Goal: Task Accomplishment & Management: Manage account settings

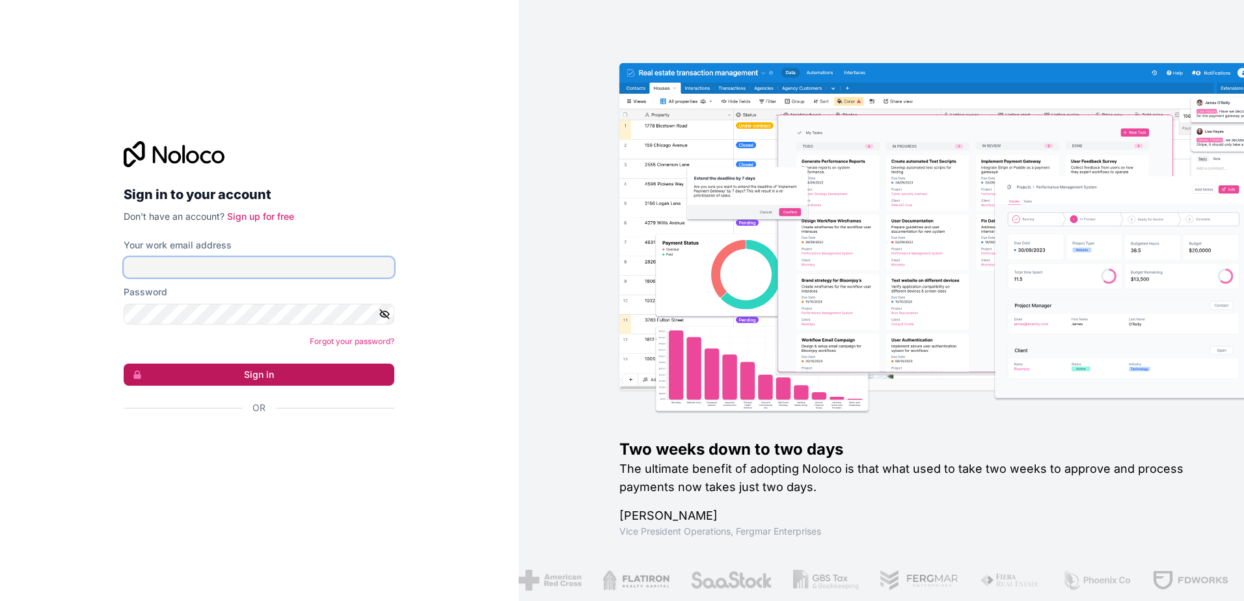
type input "**********"
click at [381, 365] on button "Sign in" at bounding box center [259, 375] width 271 height 22
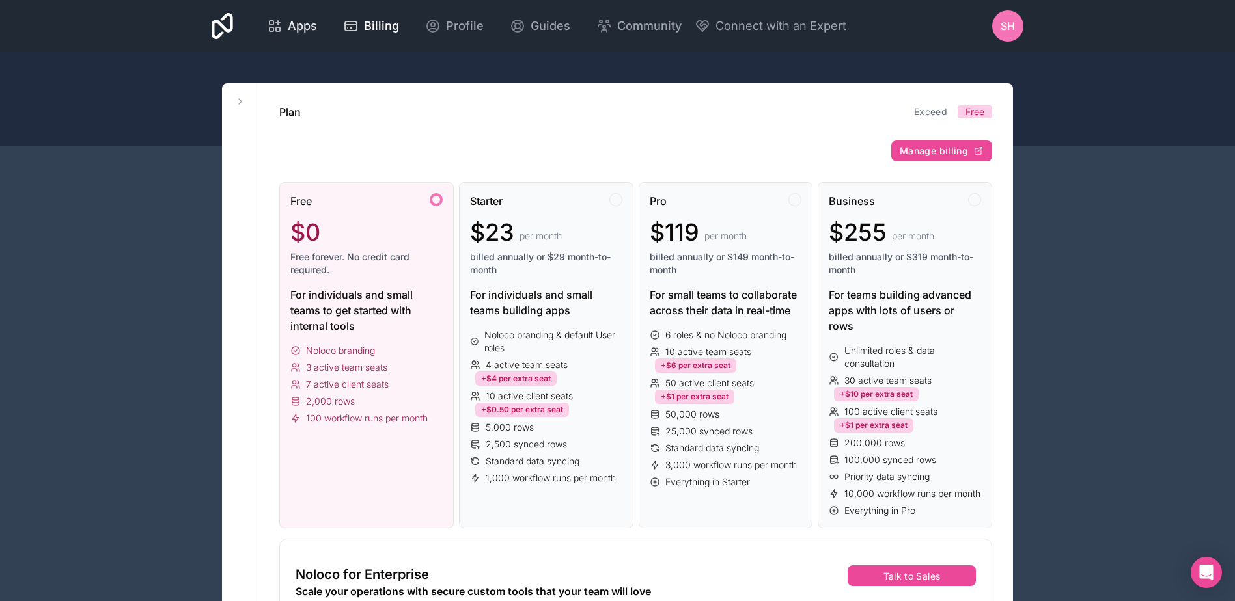
click at [316, 28] on span "Apps" at bounding box center [302, 26] width 29 height 18
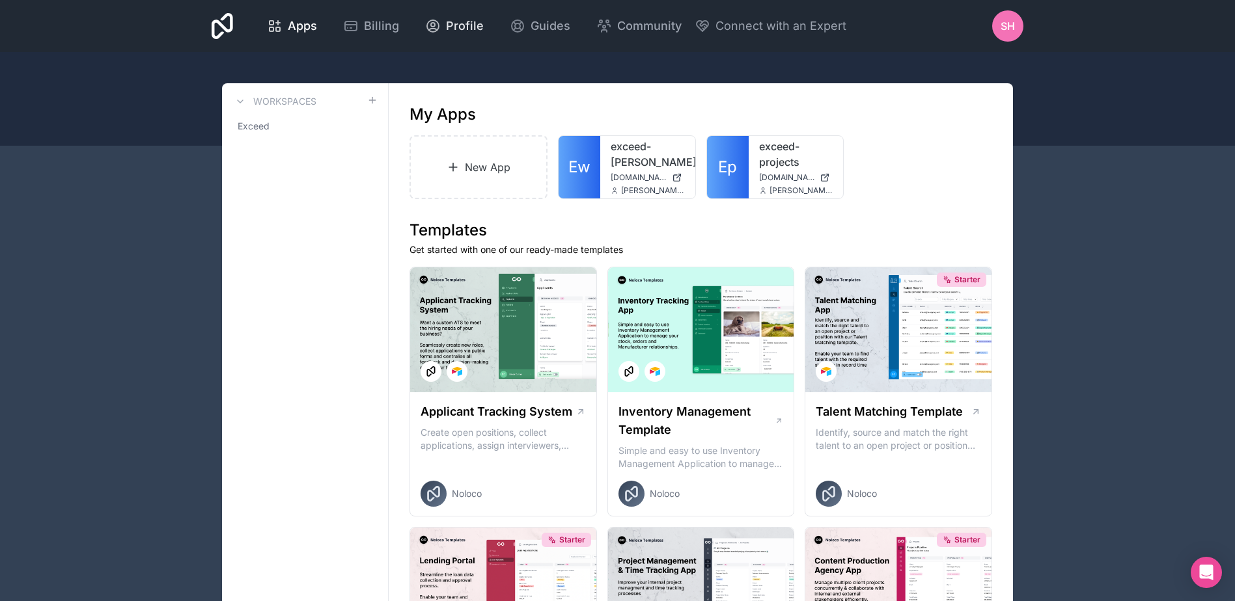
click at [450, 24] on span "Profile" at bounding box center [465, 26] width 38 height 18
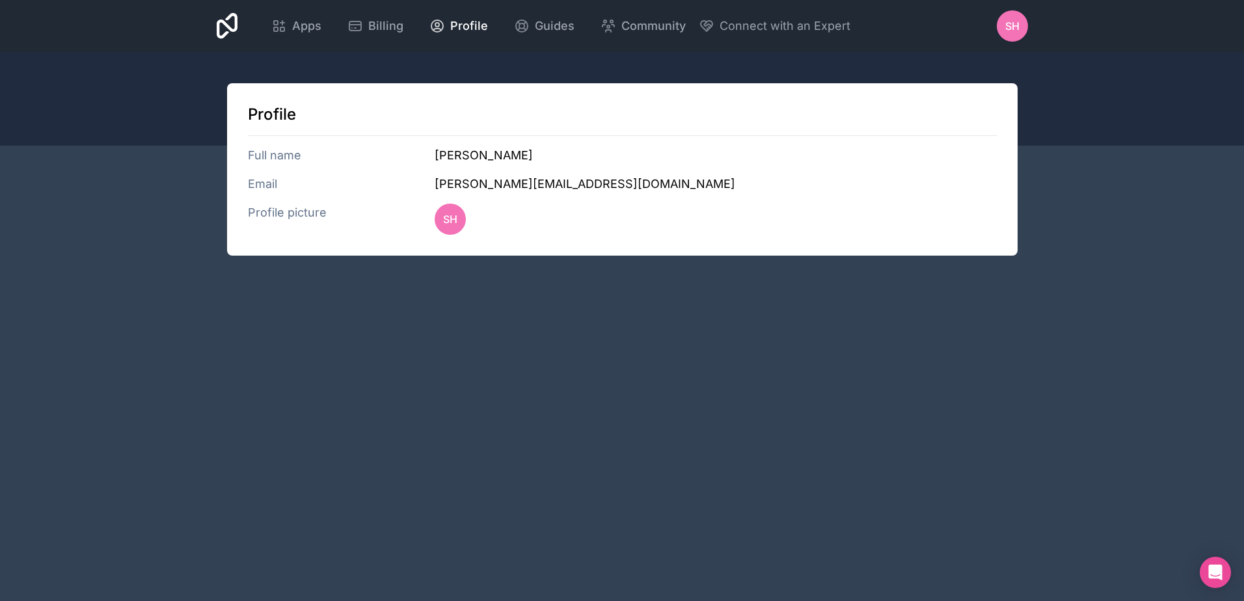
click at [1027, 25] on div "SH" at bounding box center [1012, 25] width 31 height 31
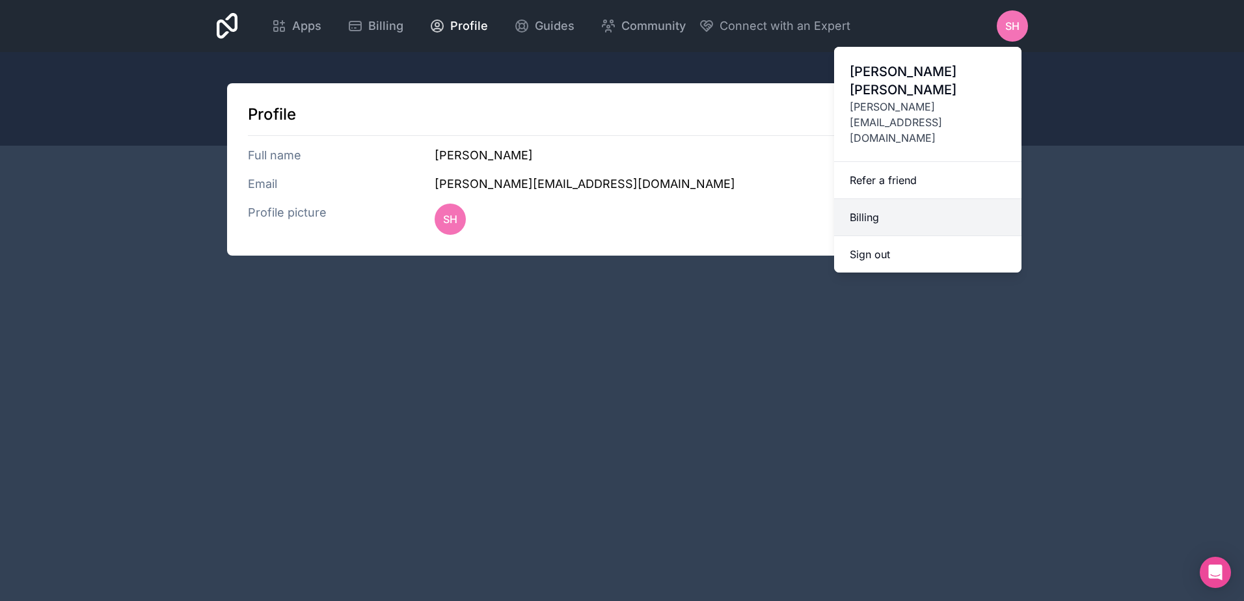
click at [882, 199] on link "Billing" at bounding box center [927, 217] width 187 height 37
